Goal: Navigation & Orientation: Find specific page/section

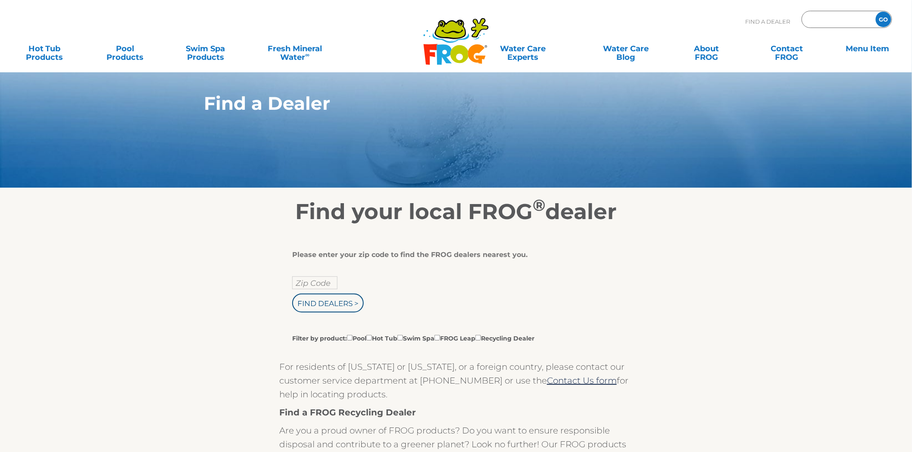
click at [819, 16] on input "Zip Code Form" at bounding box center [837, 19] width 58 height 12
type input "10524"
click at [875, 12] on input "GO" at bounding box center [883, 20] width 16 height 16
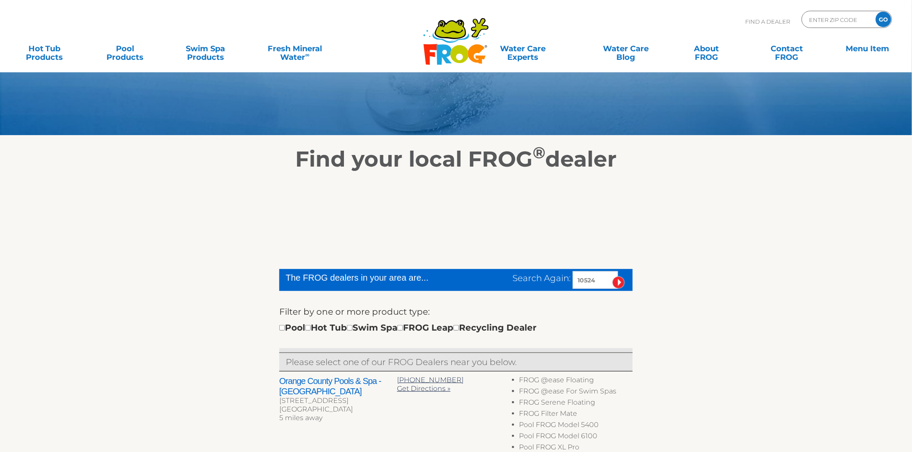
scroll to position [96, 0]
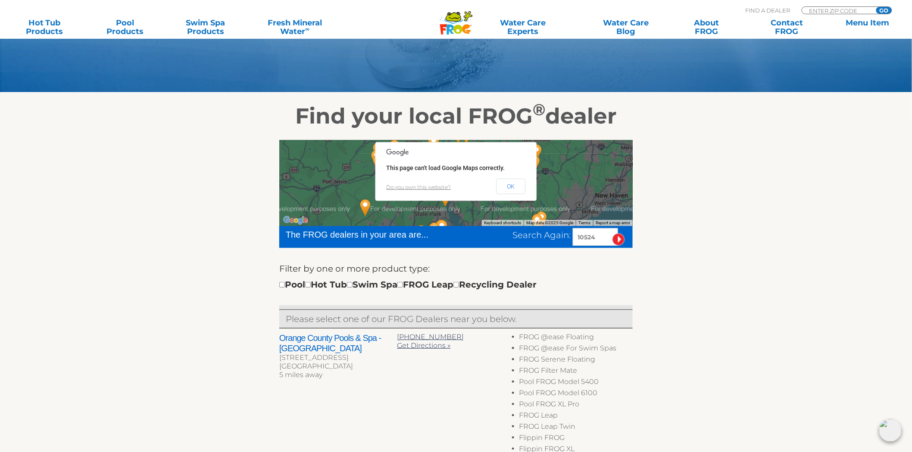
click at [509, 188] on button "OK" at bounding box center [510, 187] width 29 height 16
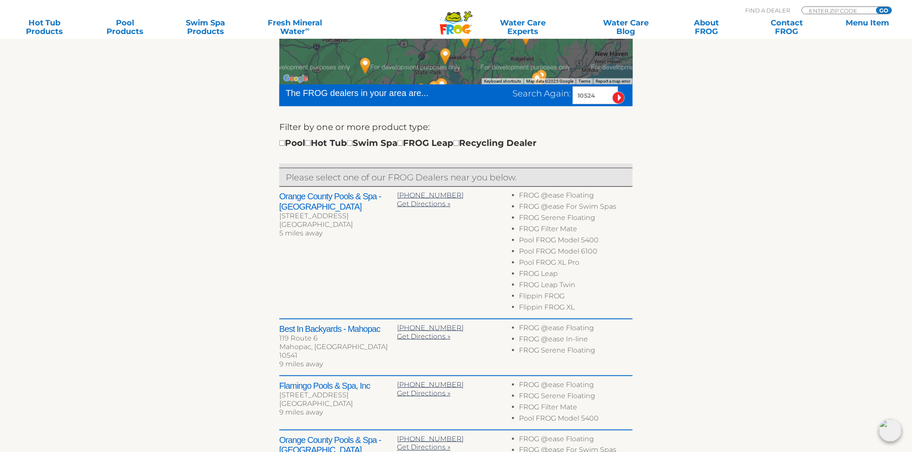
scroll to position [239, 0]
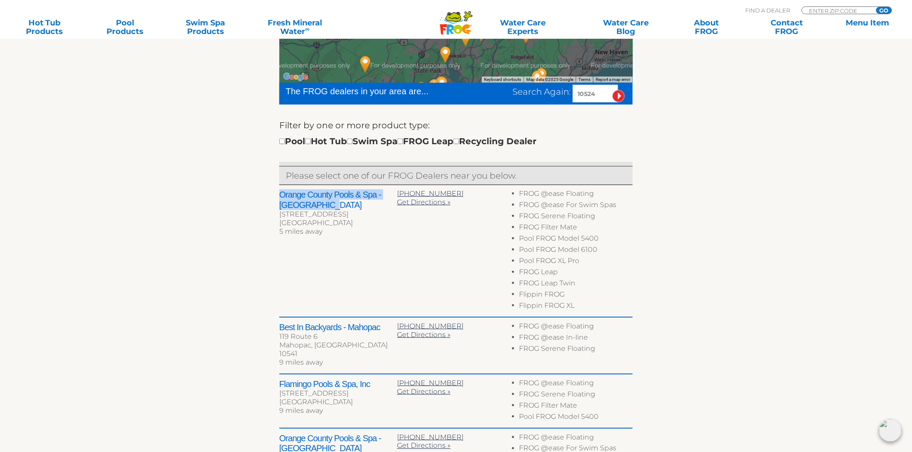
drag, startPoint x: 336, startPoint y: 205, endPoint x: 251, endPoint y: 196, distance: 85.3
click at [251, 196] on div "← Move left → Move right ↑ Move up ↓ Move down + Zoom in - Zoom out Home Jump l…" at bounding box center [456, 303] width 530 height 635
copy h2 "Orange County Pools & Spa - Mohegan Lake"
drag, startPoint x: 599, startPoint y: 93, endPoint x: 479, endPoint y: 101, distance: 120.0
click at [480, 101] on div "Search Again: 10524" at bounding box center [546, 94] width 174 height 18
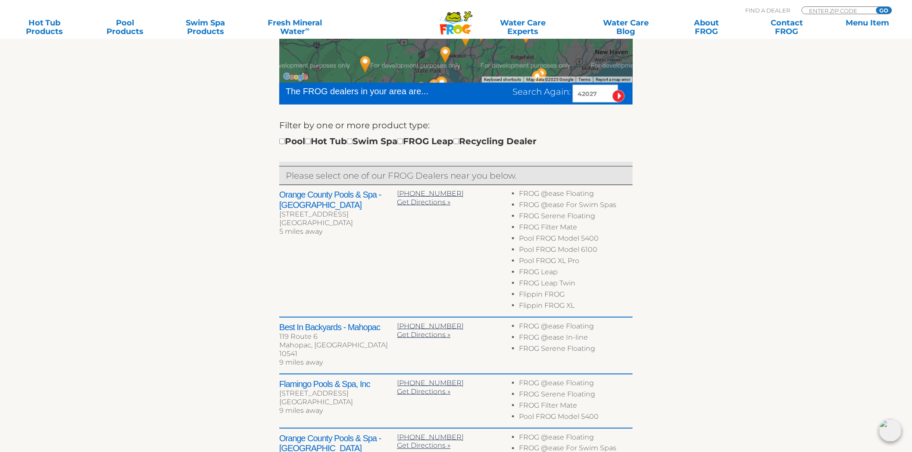
type input "42027"
click at [612, 90] on input "image" at bounding box center [618, 96] width 12 height 12
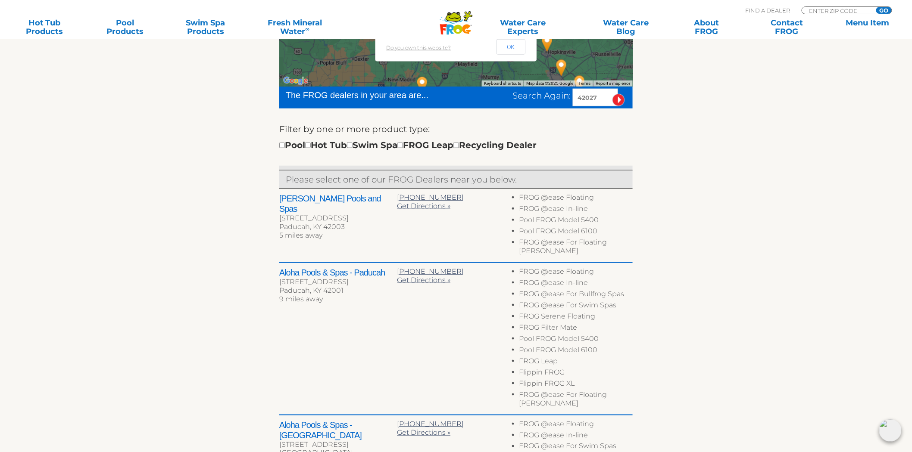
scroll to position [283, 0]
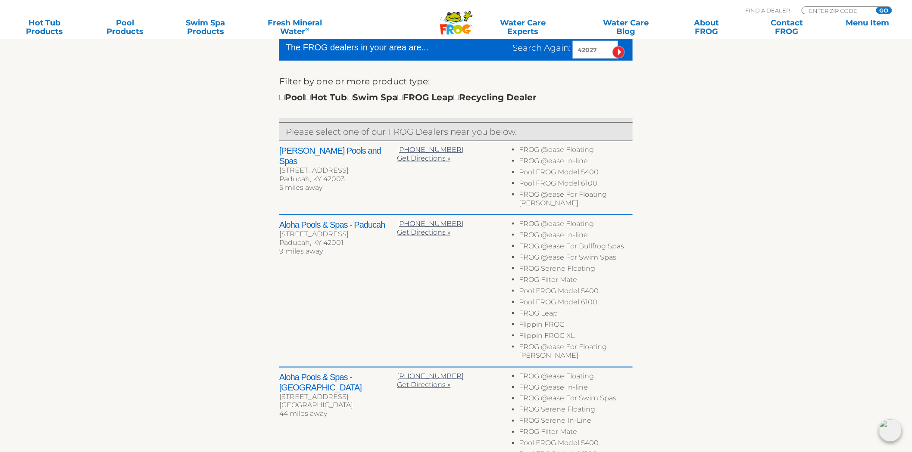
click at [288, 220] on h2 "Aloha Pools & Spas - Paducah" at bounding box center [338, 225] width 118 height 10
drag, startPoint x: 288, startPoint y: 216, endPoint x: 389, endPoint y: 215, distance: 101.2
click at [389, 220] on h2 "Aloha Pools & Spas - Paducah" at bounding box center [338, 225] width 118 height 10
copy div "Aloha Pools & Spas - Paducah"
drag, startPoint x: 598, startPoint y: 46, endPoint x: 485, endPoint y: 62, distance: 113.6
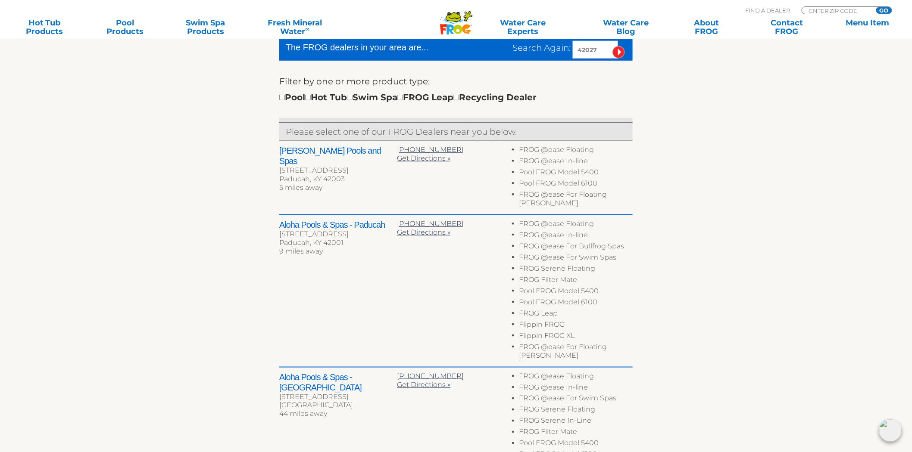
click at [485, 63] on form "The FROG dealers in your area are... Search Again: 42027 Filter by one or more …" at bounding box center [455, 78] width 353 height 79
type input "08016"
click at [612, 46] on input "image" at bounding box center [618, 52] width 12 height 12
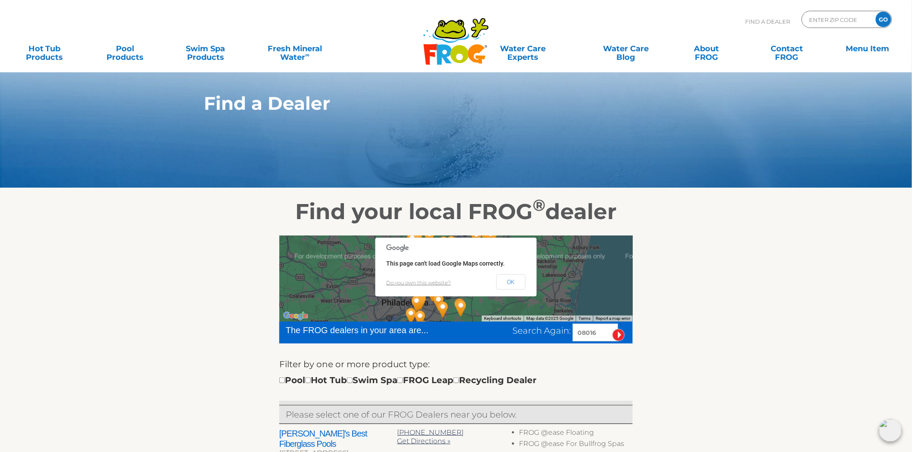
click at [441, 286] on link "Do you own this website?" at bounding box center [418, 283] width 65 height 6
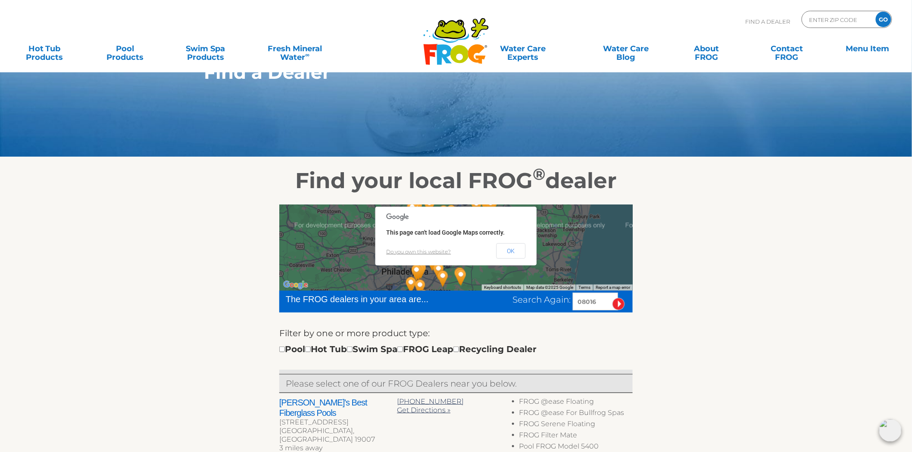
scroll to position [48, 0]
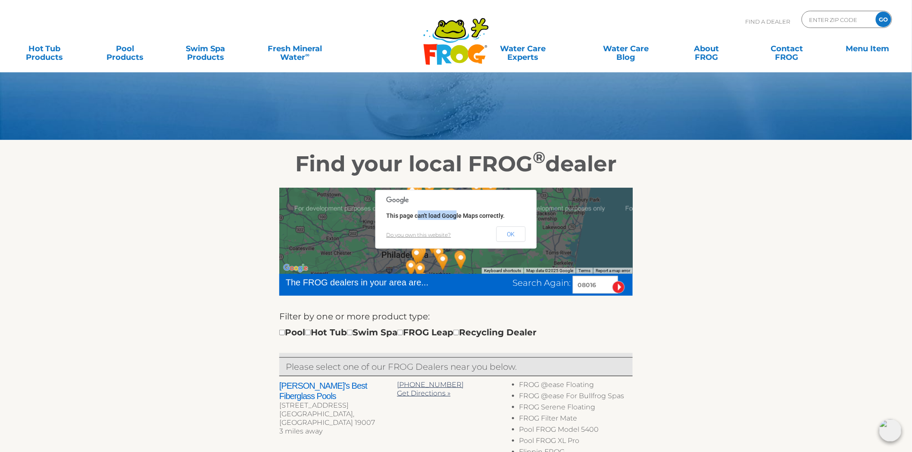
drag, startPoint x: 455, startPoint y: 220, endPoint x: 416, endPoint y: 216, distance: 38.9
click at [416, 216] on div "This page can't load Google Maps correctly." at bounding box center [455, 215] width 139 height 9
click at [417, 214] on span "This page can't load Google Maps correctly." at bounding box center [445, 215] width 118 height 7
click at [500, 233] on button "OK" at bounding box center [510, 235] width 29 height 16
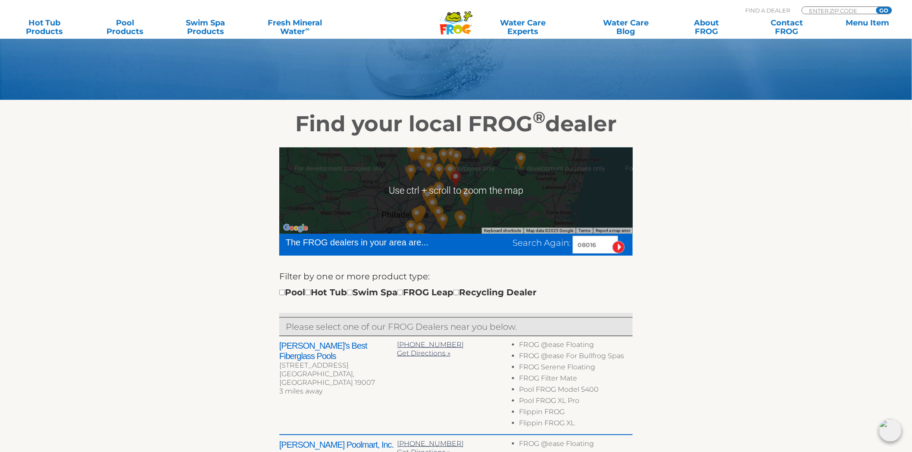
scroll to position [96, 0]
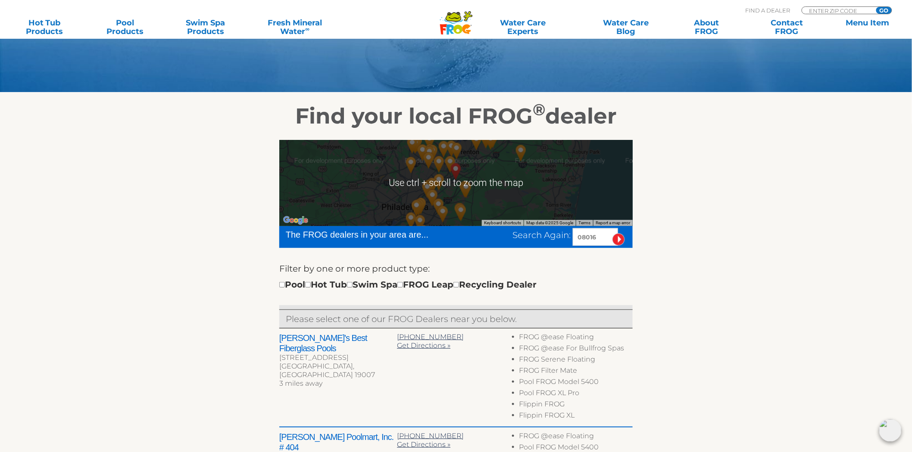
drag, startPoint x: 480, startPoint y: 234, endPoint x: 485, endPoint y: 208, distance: 26.4
click at [474, 238] on div "The FROG dealers in your area are... Search Again: 08016" at bounding box center [455, 237] width 353 height 22
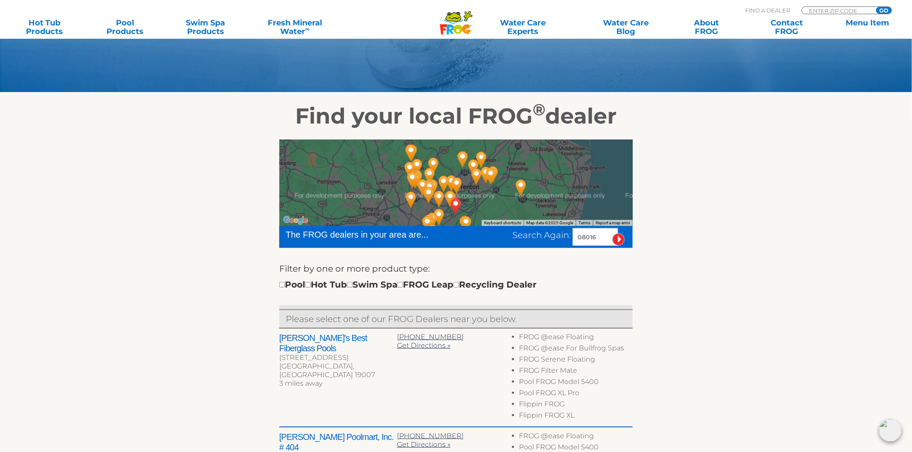
drag, startPoint x: 484, startPoint y: 196, endPoint x: 484, endPoint y: 225, distance: 28.9
click at [482, 233] on div "← Move left → Move right ↑ Move up ↓ Move down + Zoom in - Zoom out Home Jump l…" at bounding box center [455, 428] width 353 height 576
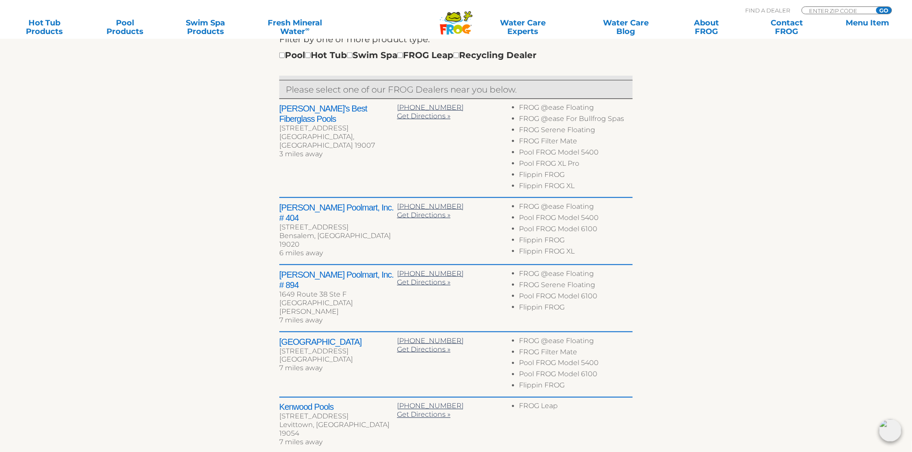
scroll to position [335, 0]
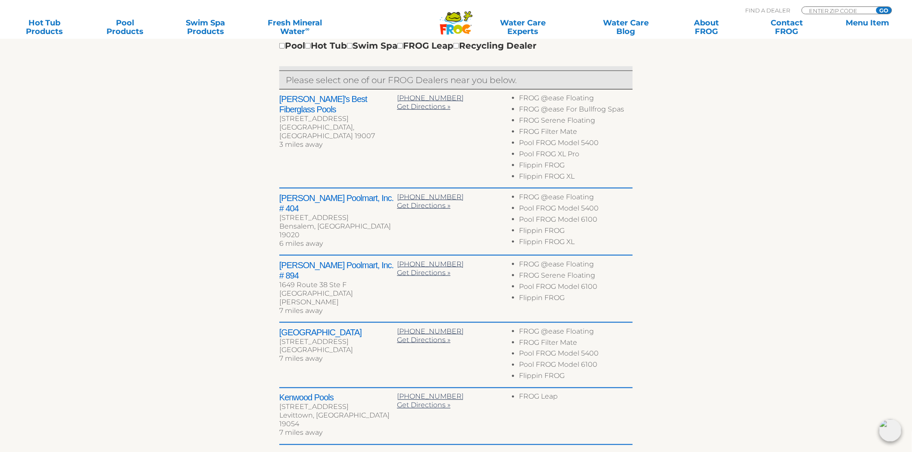
click at [306, 393] on h2 "Kenwood Pools" at bounding box center [338, 398] width 118 height 10
drag, startPoint x: 306, startPoint y: 381, endPoint x: 317, endPoint y: 379, distance: 11.8
click at [317, 393] on h2 "Kenwood Pools" at bounding box center [338, 398] width 118 height 10
copy h2 "Kenwood Pools"
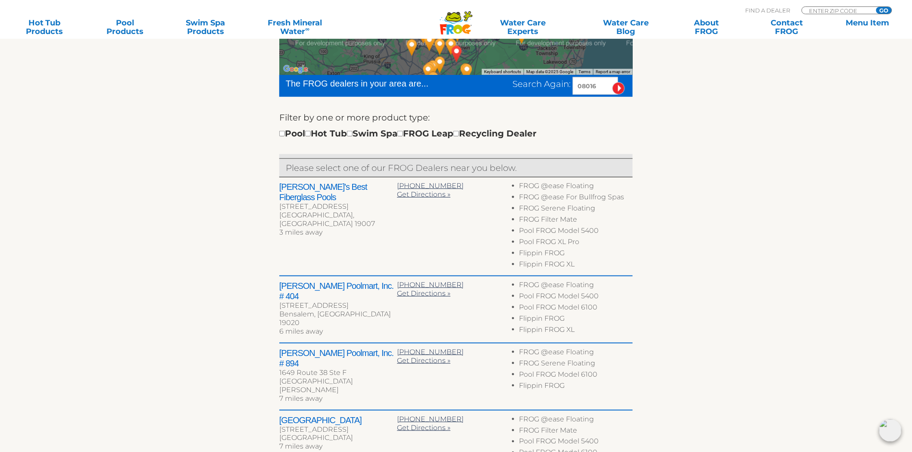
scroll to position [48, 0]
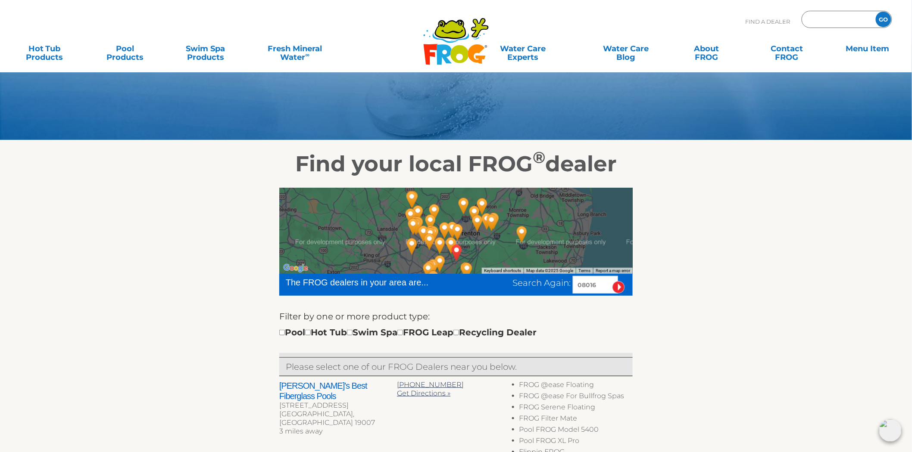
click at [825, 19] on input "Zip Code Form" at bounding box center [837, 19] width 58 height 12
drag, startPoint x: 825, startPoint y: 17, endPoint x: 828, endPoint y: 13, distance: 4.7
click at [826, 16] on input "Zip Code Form" at bounding box center [837, 19] width 58 height 12
type input "38382"
click at [875, 12] on input "GO" at bounding box center [883, 20] width 16 height 16
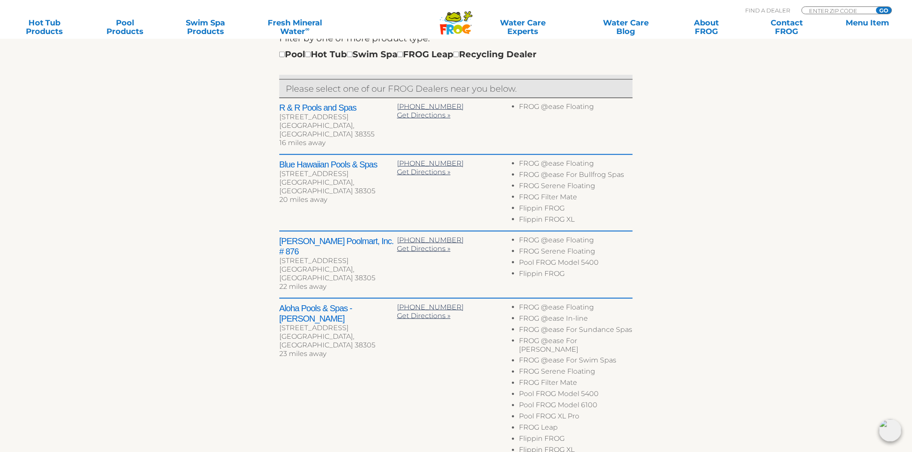
scroll to position [335, 0]
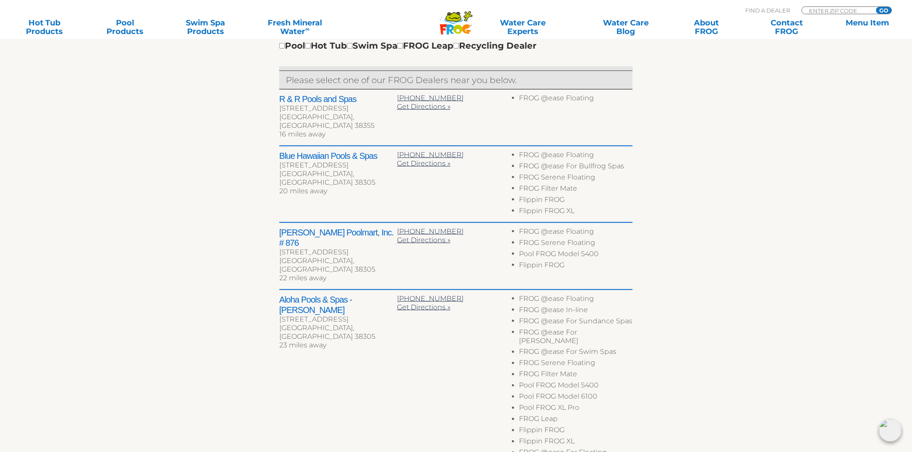
click at [283, 295] on h2 "Aloha Pools & Spas - Jackson" at bounding box center [338, 305] width 118 height 21
drag, startPoint x: 283, startPoint y: 276, endPoint x: 373, endPoint y: 277, distance: 89.6
click at [373, 295] on h2 "Aloha Pools & Spas - Jackson" at bounding box center [338, 305] width 118 height 21
copy h2 "Aloha Pools & Spas - Jackson"
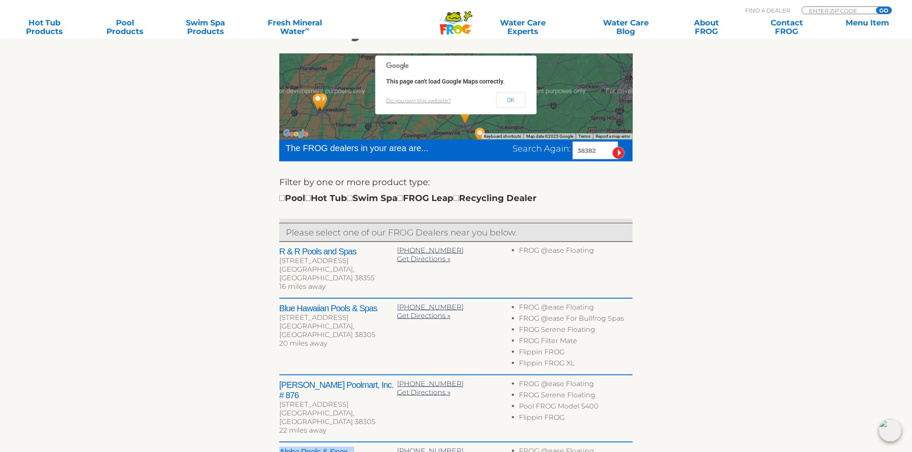
scroll to position [143, 0]
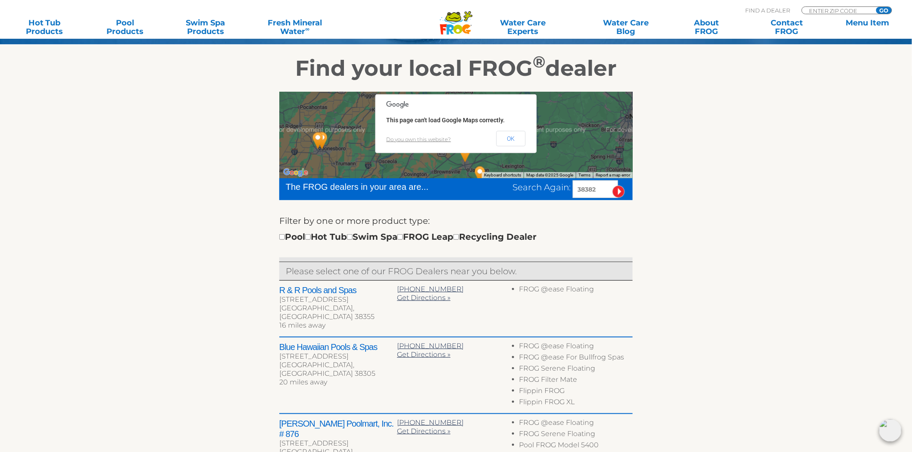
drag, startPoint x: 597, startPoint y: 184, endPoint x: 461, endPoint y: 179, distance: 136.2
click at [461, 179] on div "The FROG dealers in your area are... Search Again: 38382" at bounding box center [455, 189] width 353 height 22
type input "01754"
click at [612, 186] on input "image" at bounding box center [618, 192] width 12 height 12
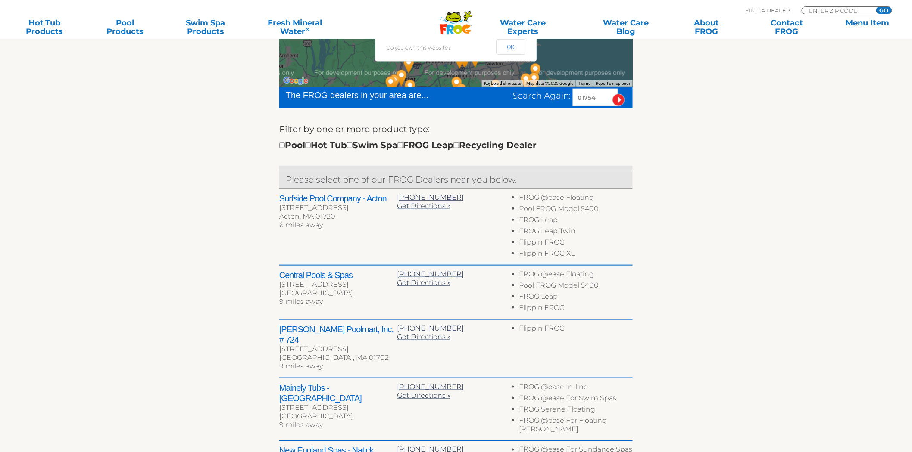
click at [290, 195] on h2 "Surfside Pool Company - Acton" at bounding box center [338, 198] width 118 height 10
drag, startPoint x: 290, startPoint y: 195, endPoint x: 371, endPoint y: 201, distance: 81.2
click at [371, 201] on h2 "Surfside Pool Company - Acton" at bounding box center [338, 198] width 118 height 10
copy h2 "Surfside Pool Company - Acton"
drag, startPoint x: 603, startPoint y: 96, endPoint x: 537, endPoint y: 98, distance: 65.9
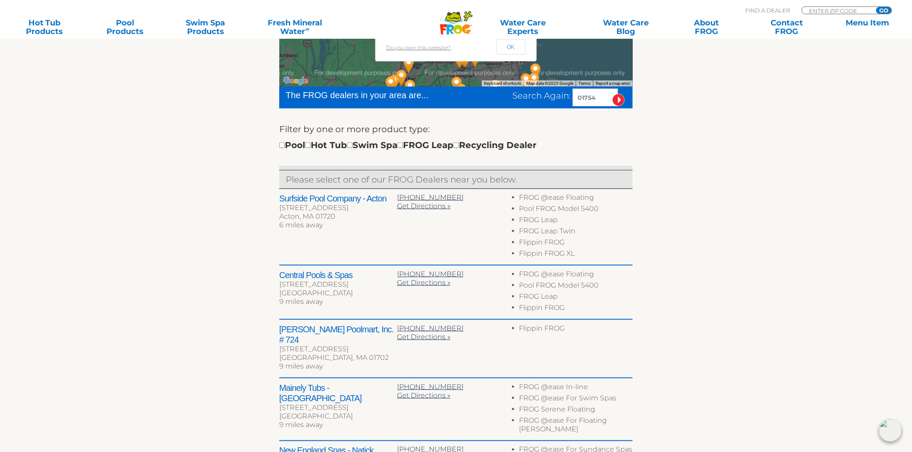
click at [537, 98] on div "Search Again: 01754" at bounding box center [572, 98] width 120 height 18
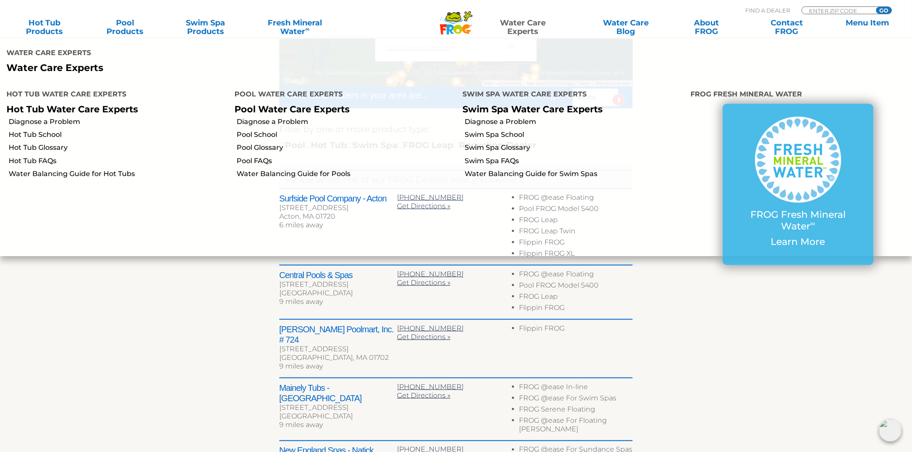
type input "40175"
click at [612, 94] on input "image" at bounding box center [618, 100] width 12 height 12
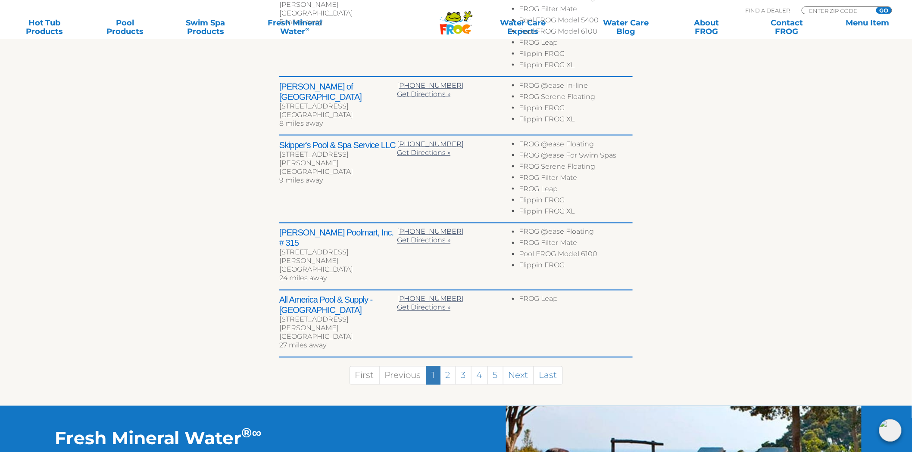
scroll to position [475, 0]
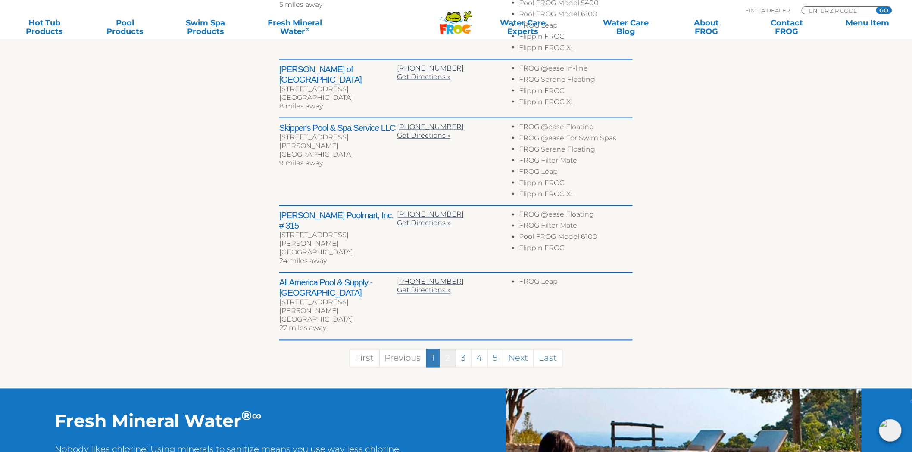
click at [446, 349] on link "2" at bounding box center [448, 358] width 16 height 19
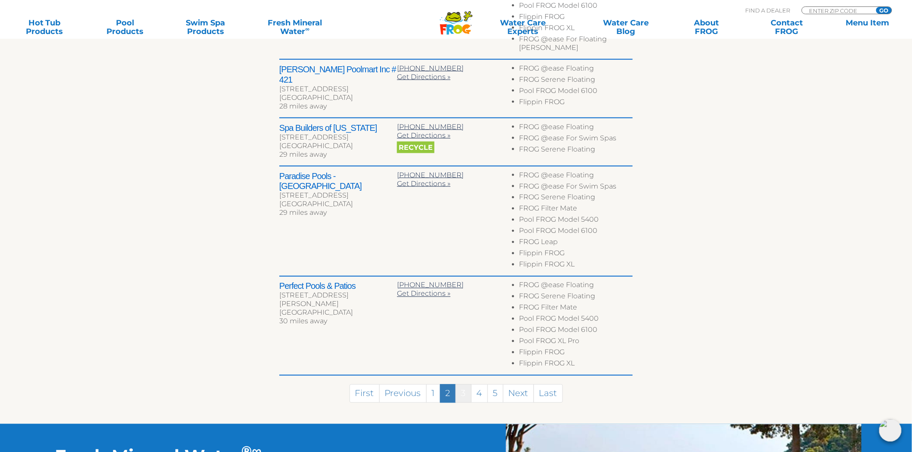
click at [461, 385] on link "3" at bounding box center [463, 394] width 16 height 19
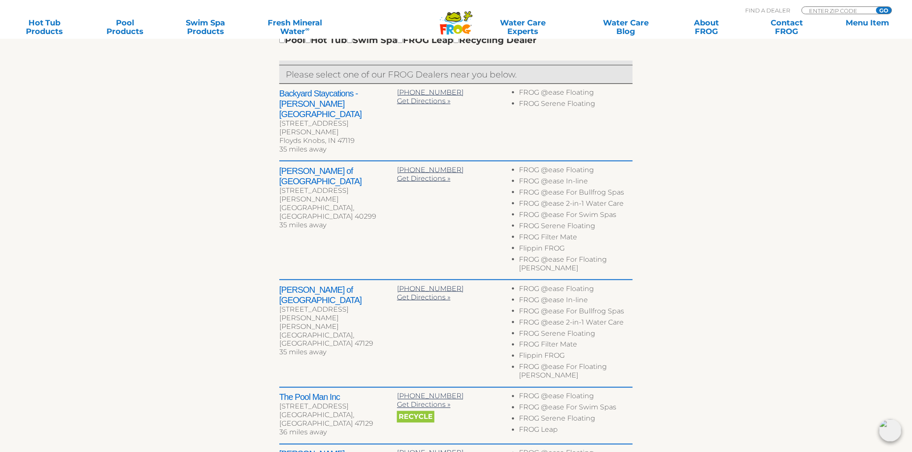
scroll to position [336, 0]
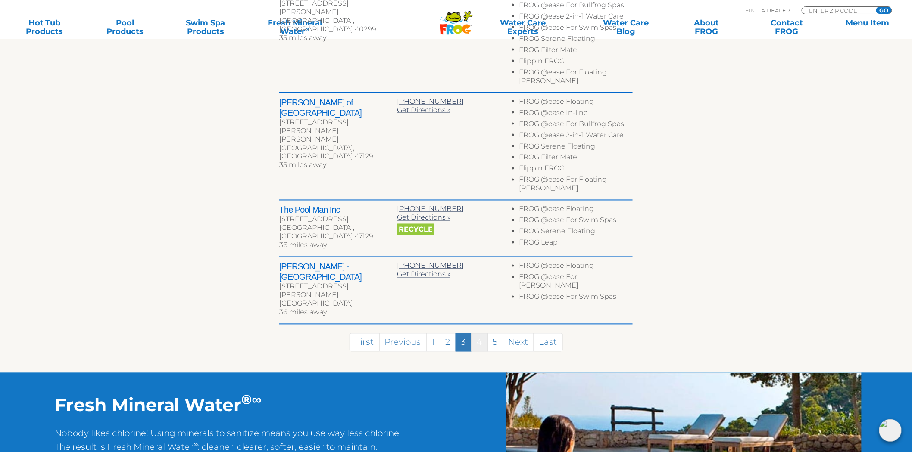
click at [479, 333] on link "4" at bounding box center [479, 342] width 17 height 19
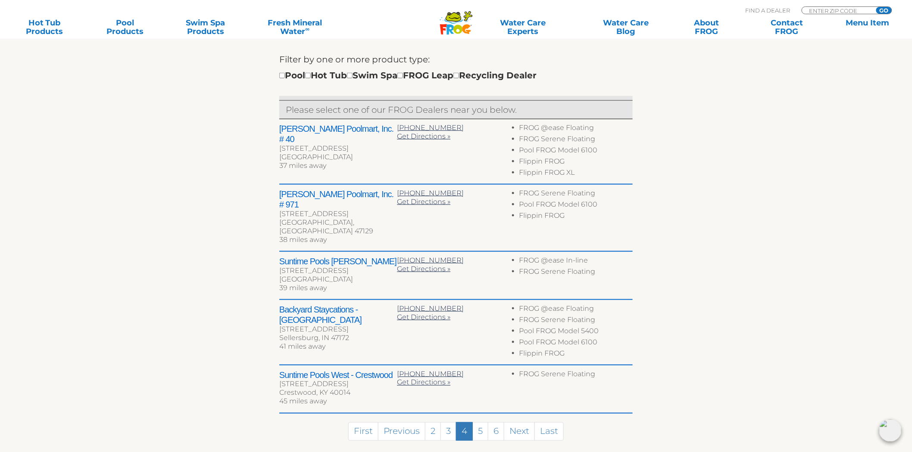
scroll to position [289, 0]
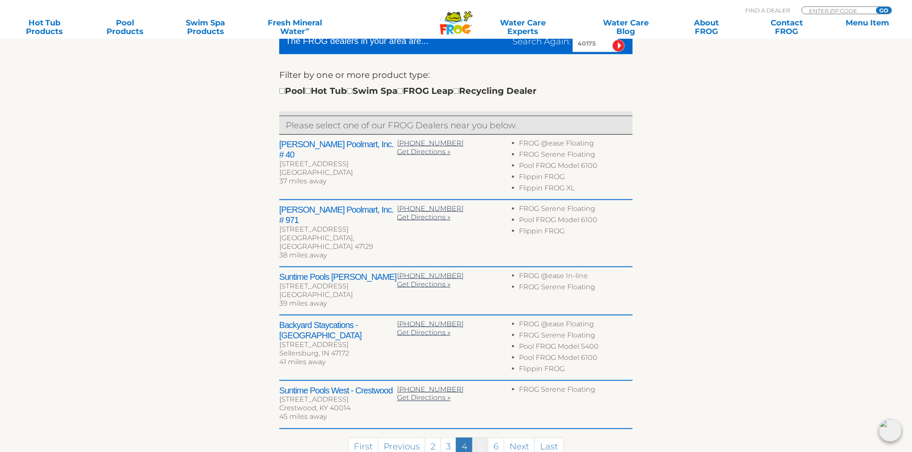
click at [482, 438] on link "5" at bounding box center [480, 447] width 16 height 19
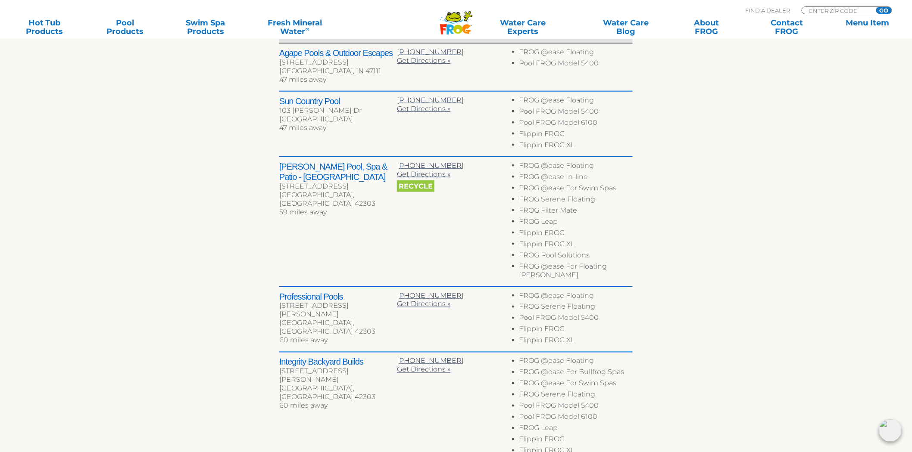
scroll to position [433, 0]
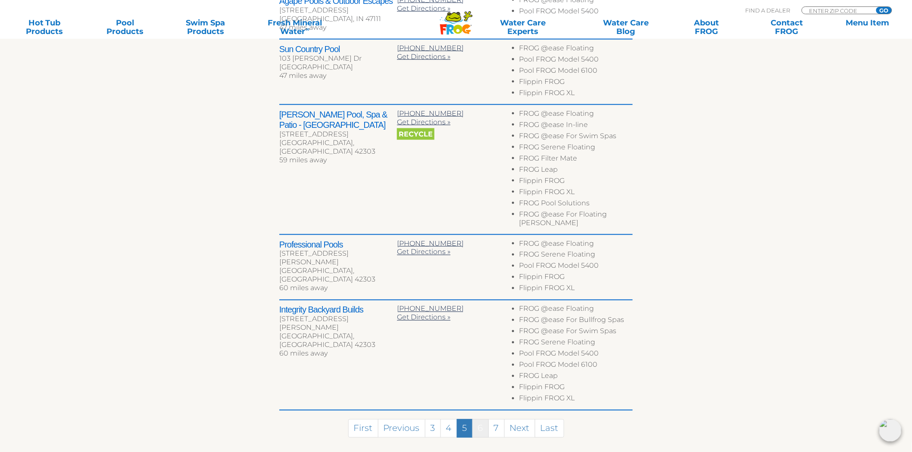
click at [480, 420] on link "6" at bounding box center [480, 429] width 16 height 19
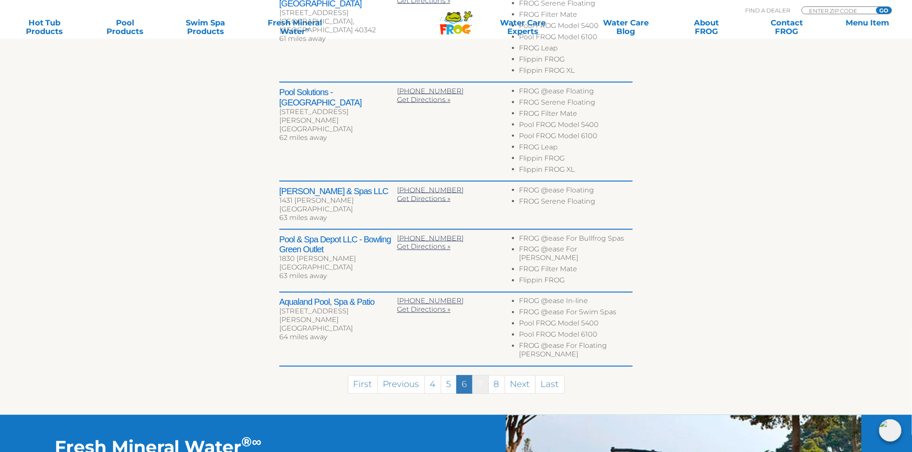
click at [479, 376] on link "7" at bounding box center [480, 385] width 16 height 19
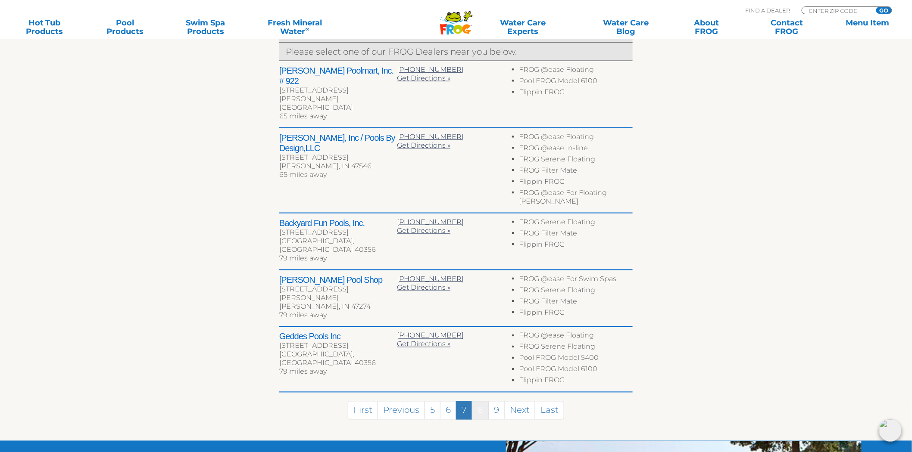
click at [479, 401] on link "8" at bounding box center [480, 410] width 17 height 19
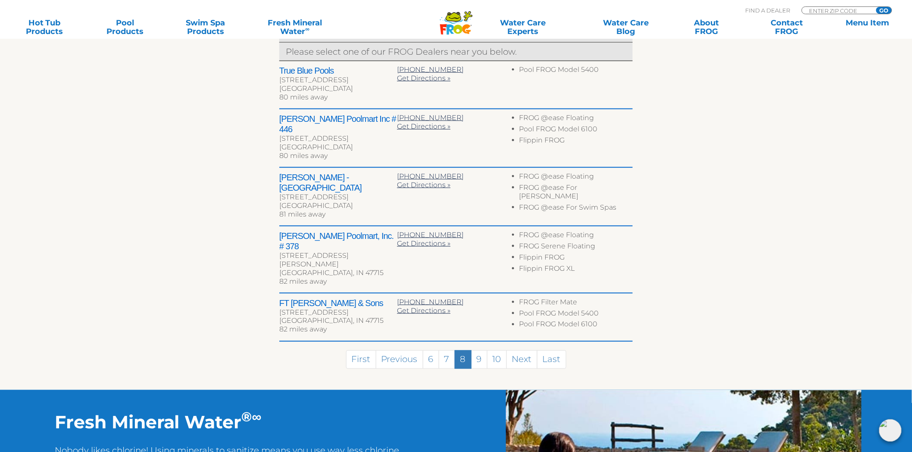
drag, startPoint x: 479, startPoint y: 372, endPoint x: 467, endPoint y: 386, distance: 18.6
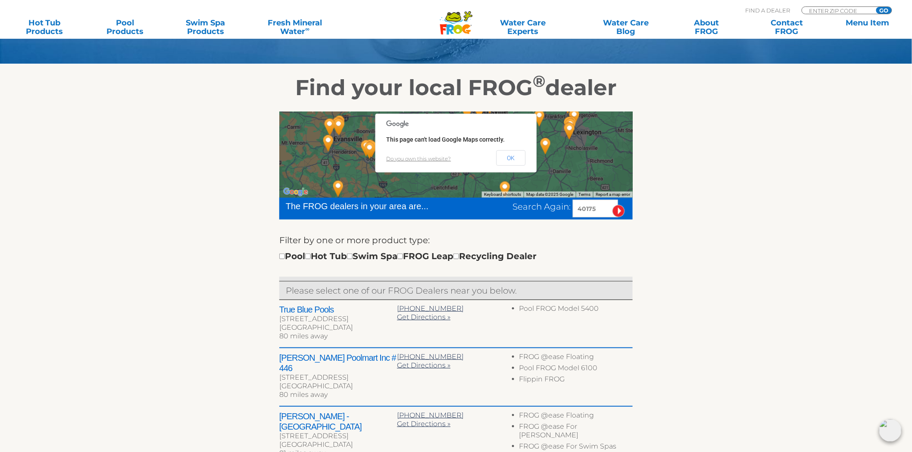
scroll to position [124, 0]
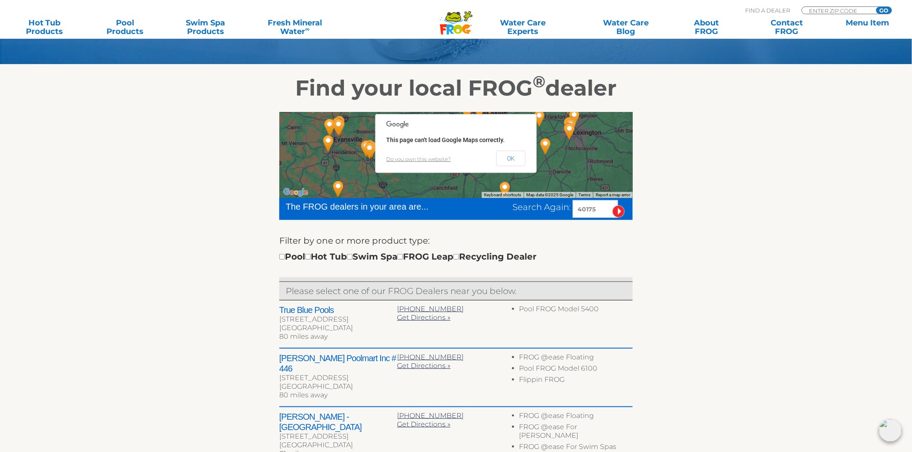
drag, startPoint x: 596, startPoint y: 213, endPoint x: 516, endPoint y: 207, distance: 80.8
click at [516, 207] on div "Search Again: 40175" at bounding box center [572, 209] width 120 height 18
type input "26501"
click at [612, 205] on input "image" at bounding box center [618, 211] width 12 height 12
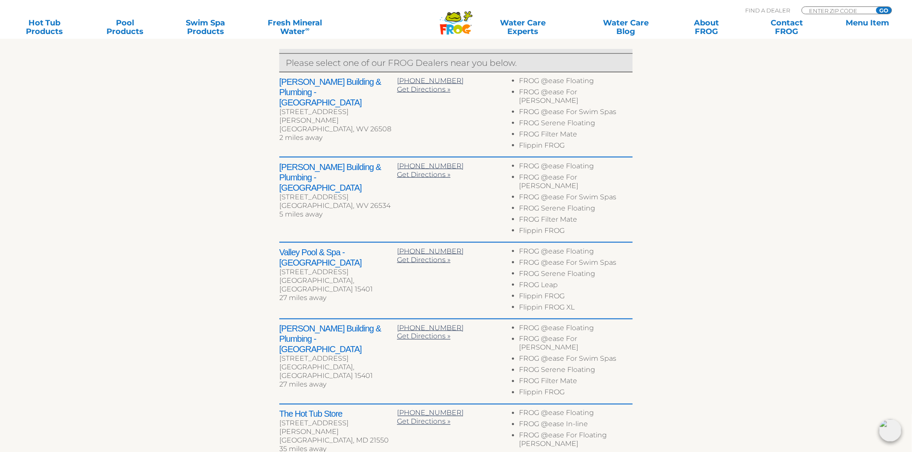
scroll to position [379, 0]
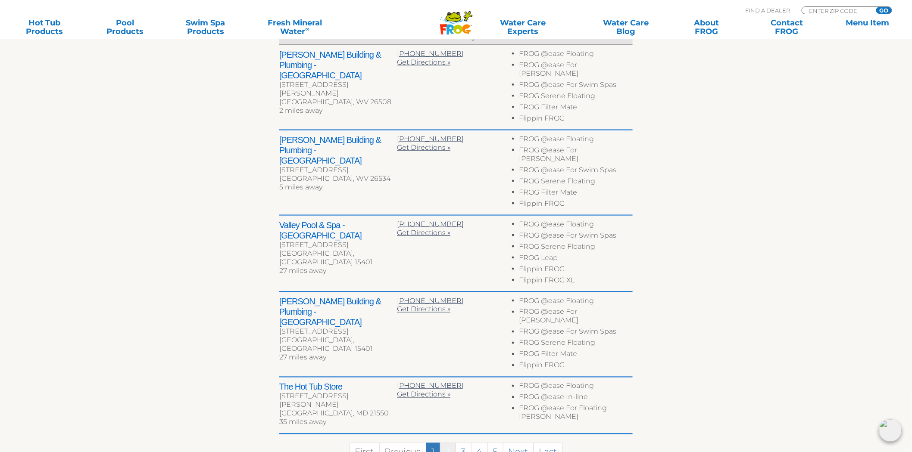
click at [444, 443] on link "2" at bounding box center [448, 452] width 16 height 19
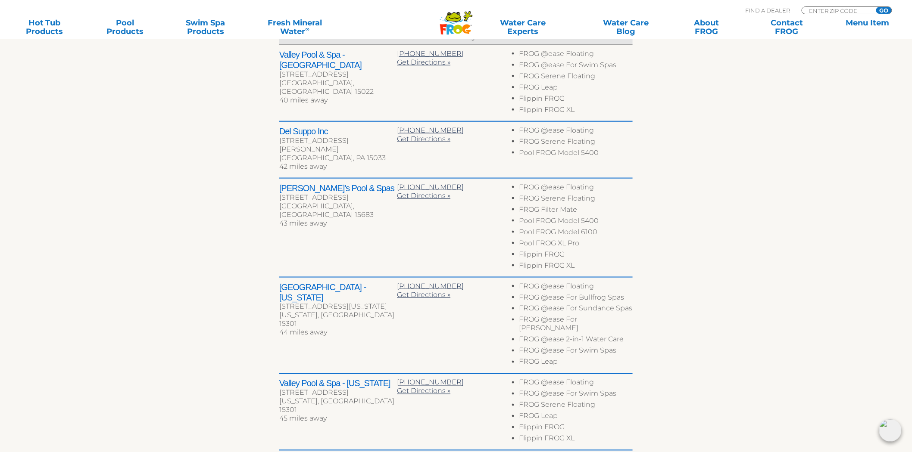
click at [285, 282] on h2 "[GEOGRAPHIC_DATA] - [US_STATE]" at bounding box center [338, 292] width 118 height 21
drag, startPoint x: 285, startPoint y: 276, endPoint x: 346, endPoint y: 290, distance: 63.1
click at [346, 290] on h2 "[GEOGRAPHIC_DATA] - [US_STATE]" at bounding box center [338, 292] width 118 height 21
copy div "[GEOGRAPHIC_DATA] - [US_STATE]"
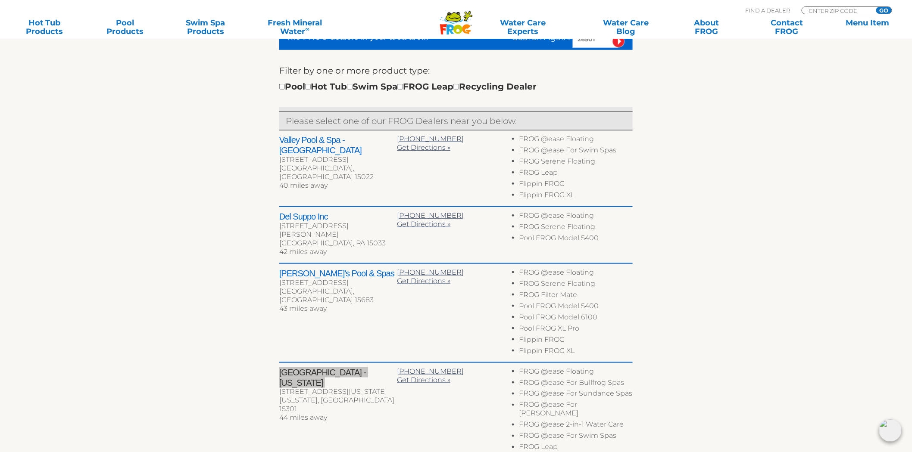
scroll to position [92, 0]
